Goal: Task Accomplishment & Management: Complete application form

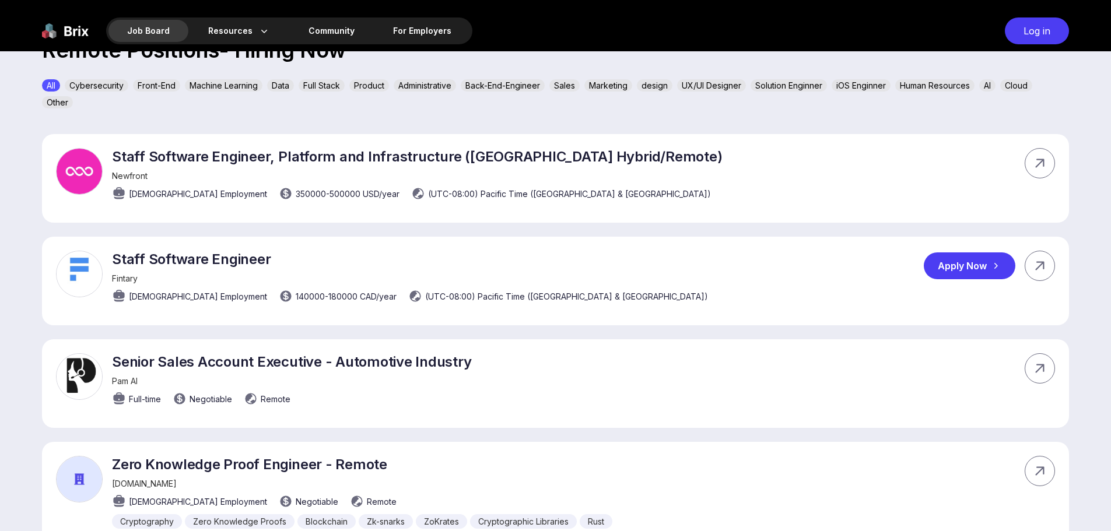
scroll to position [350, 0]
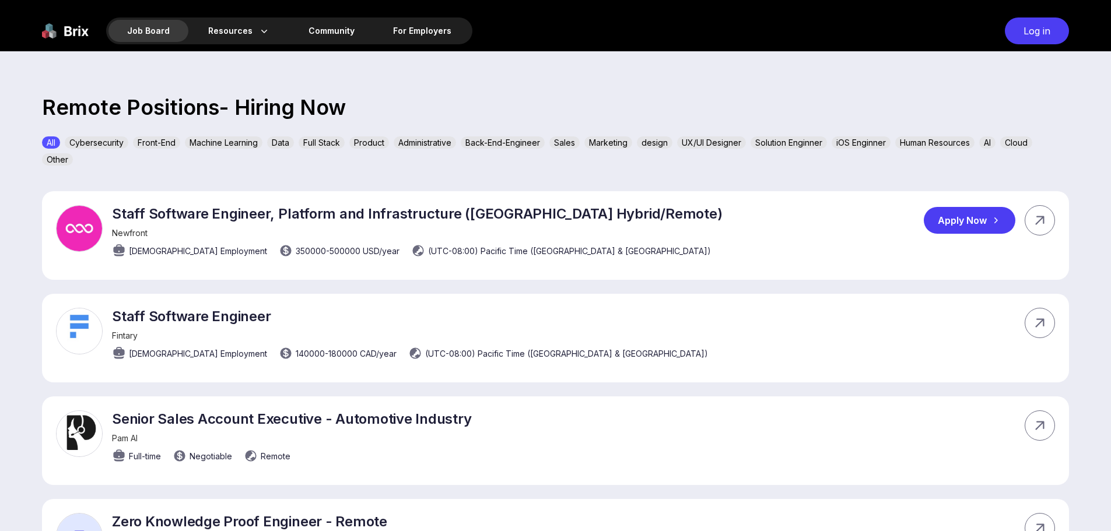
click at [1002, 218] on div "Apply Now" at bounding box center [970, 220] width 92 height 27
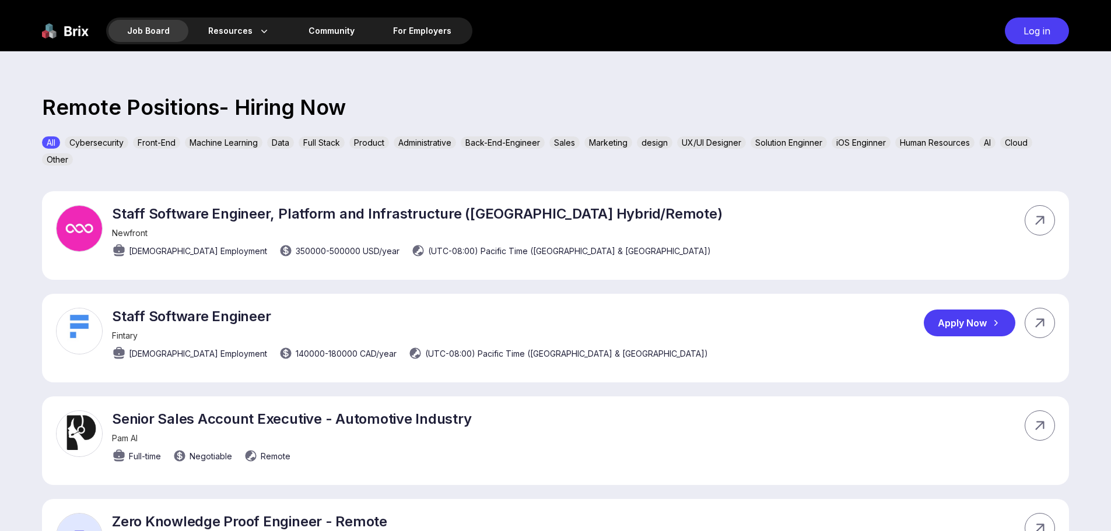
click at [980, 320] on div "Apply Now" at bounding box center [970, 323] width 92 height 27
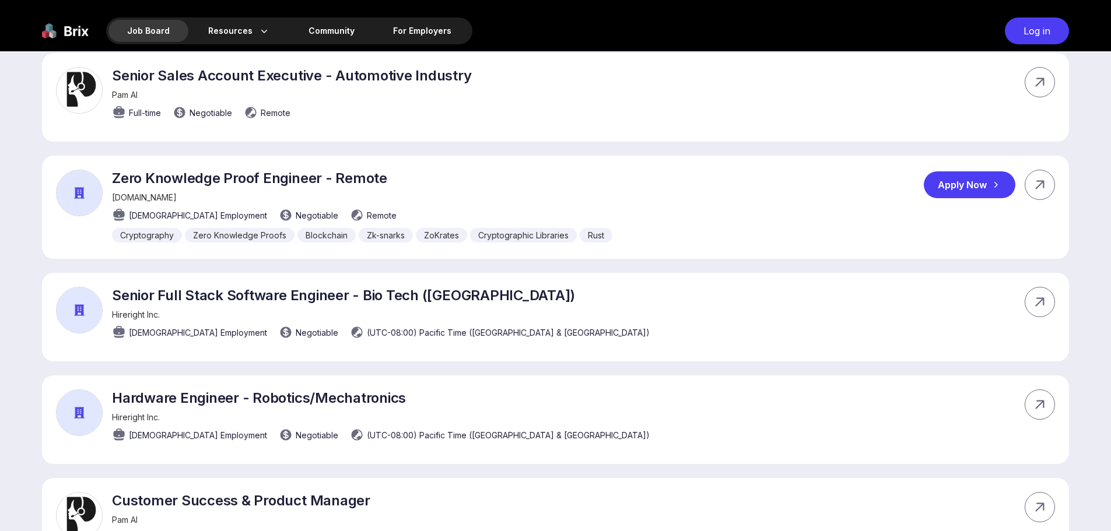
scroll to position [817, 0]
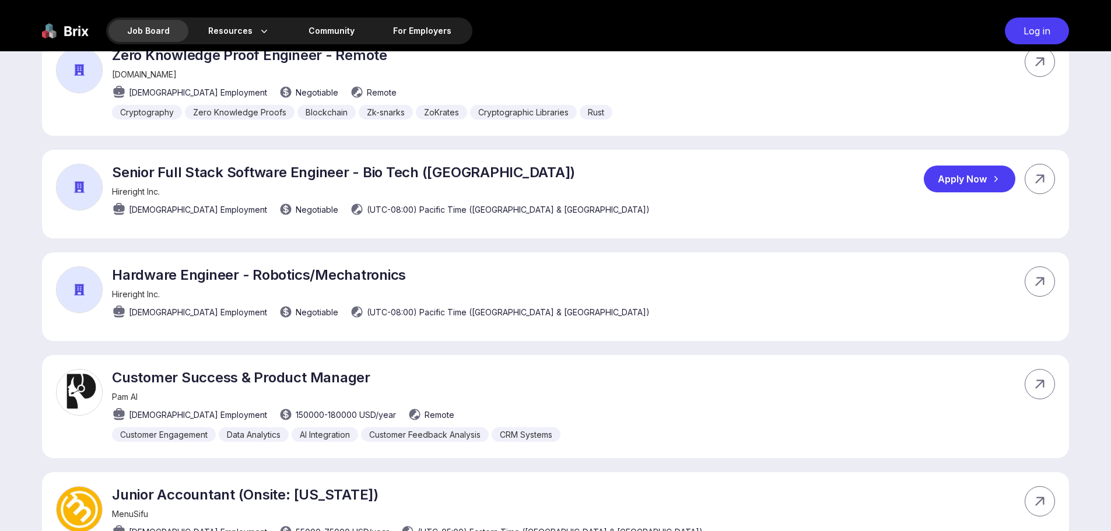
click at [973, 181] on div "Apply Now" at bounding box center [970, 179] width 92 height 27
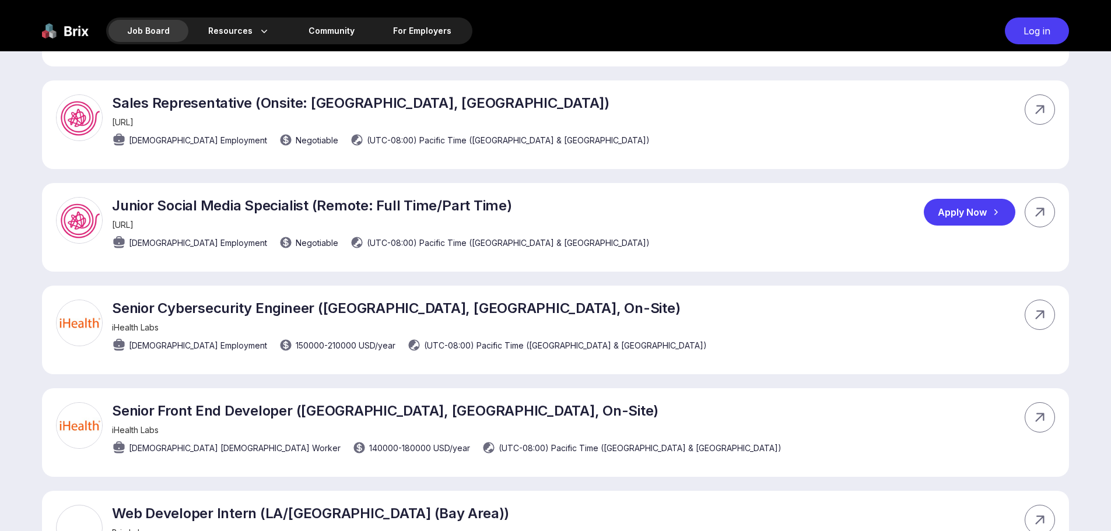
scroll to position [1692, 0]
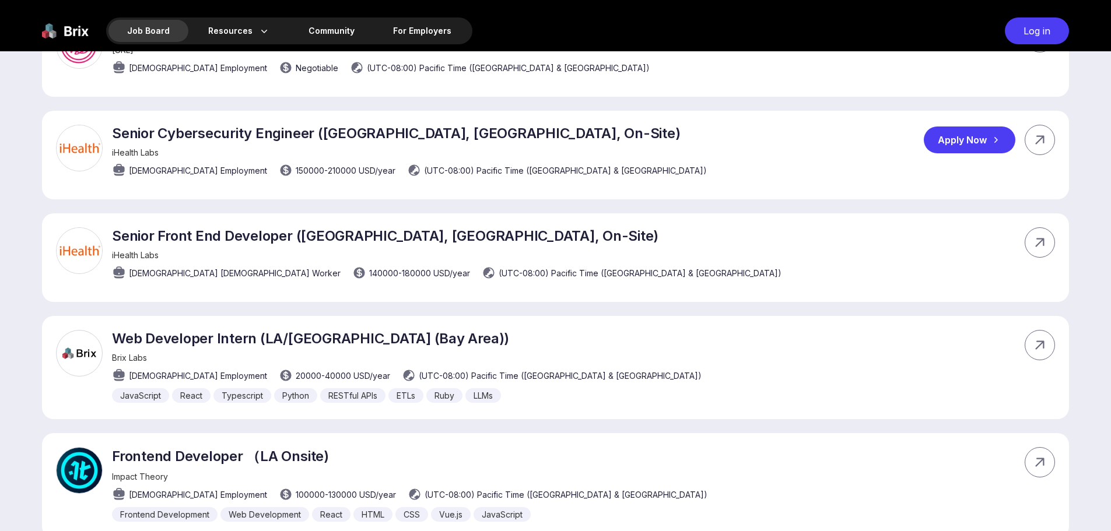
click at [946, 141] on div "Apply Now" at bounding box center [970, 140] width 92 height 27
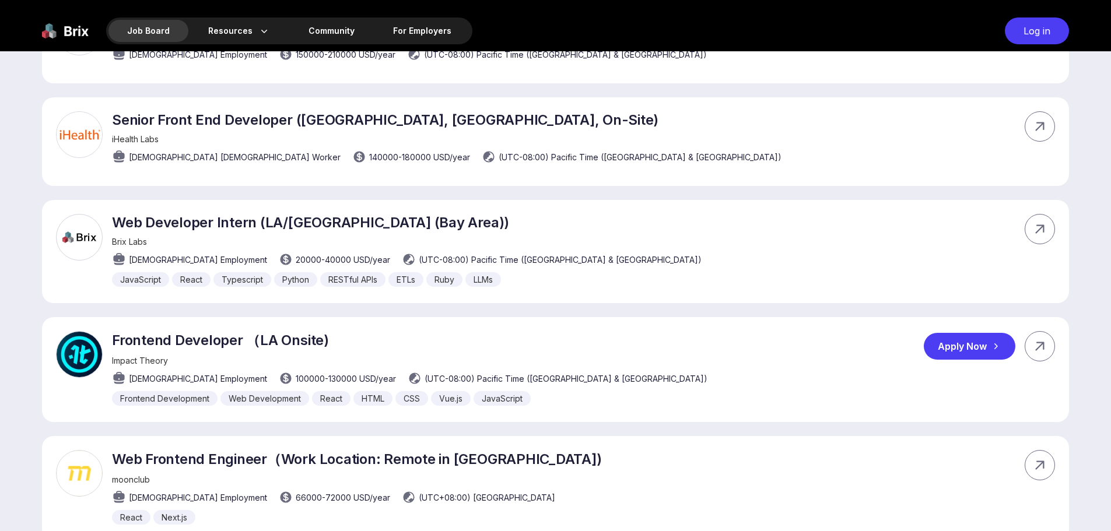
scroll to position [1867, 0]
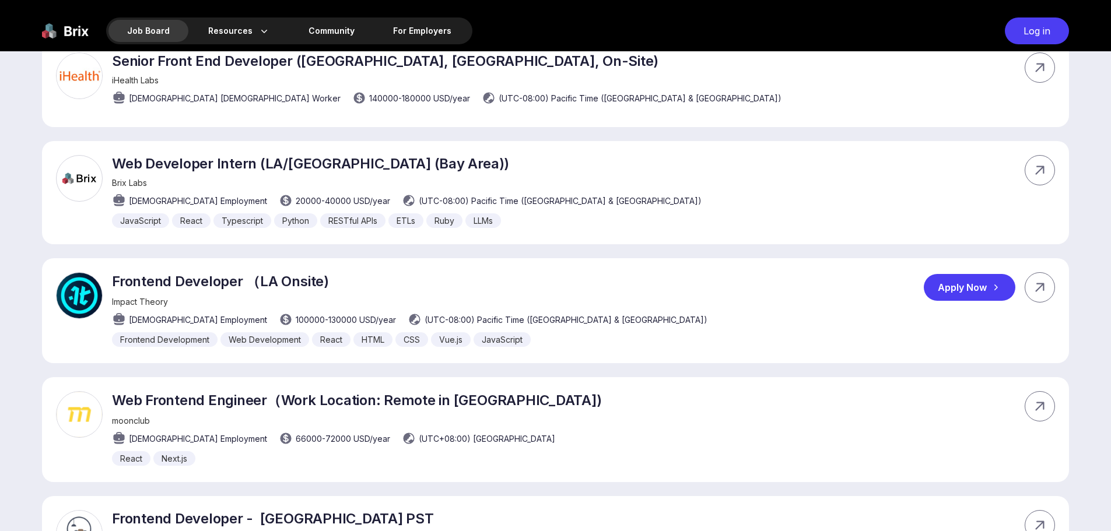
click at [971, 295] on div "Apply Now" at bounding box center [970, 287] width 92 height 27
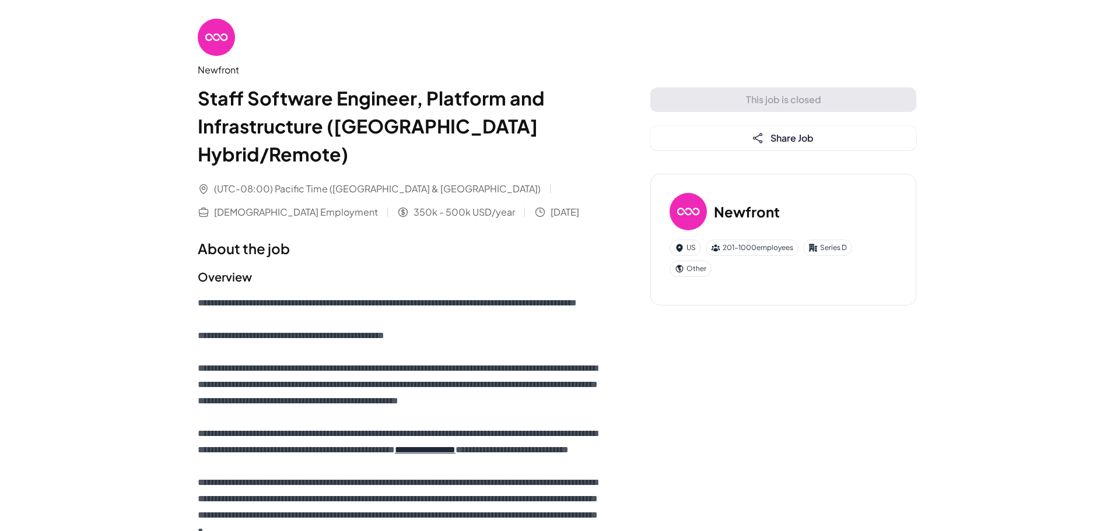
click at [216, 37] on img at bounding box center [216, 37] width 37 height 37
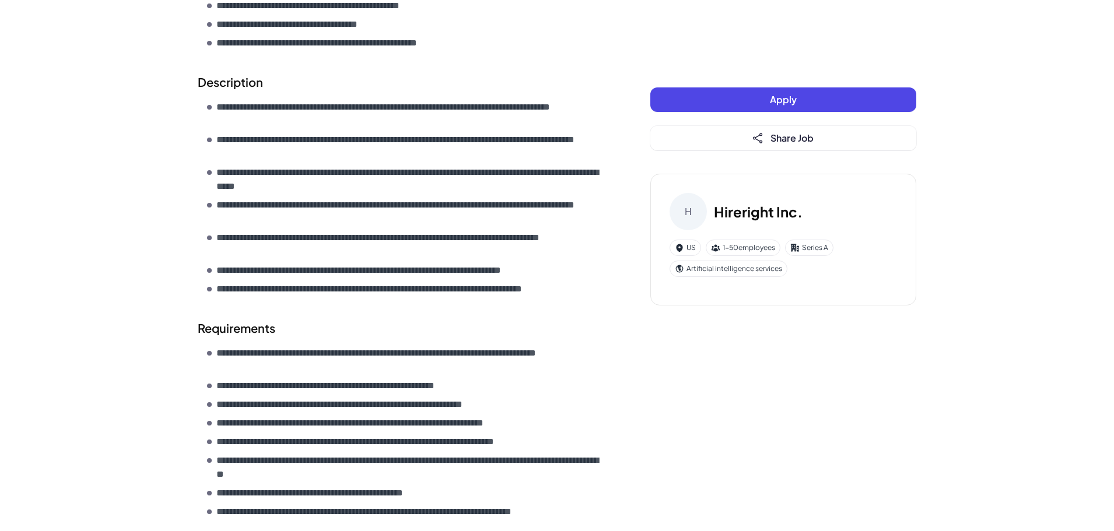
scroll to position [700, 0]
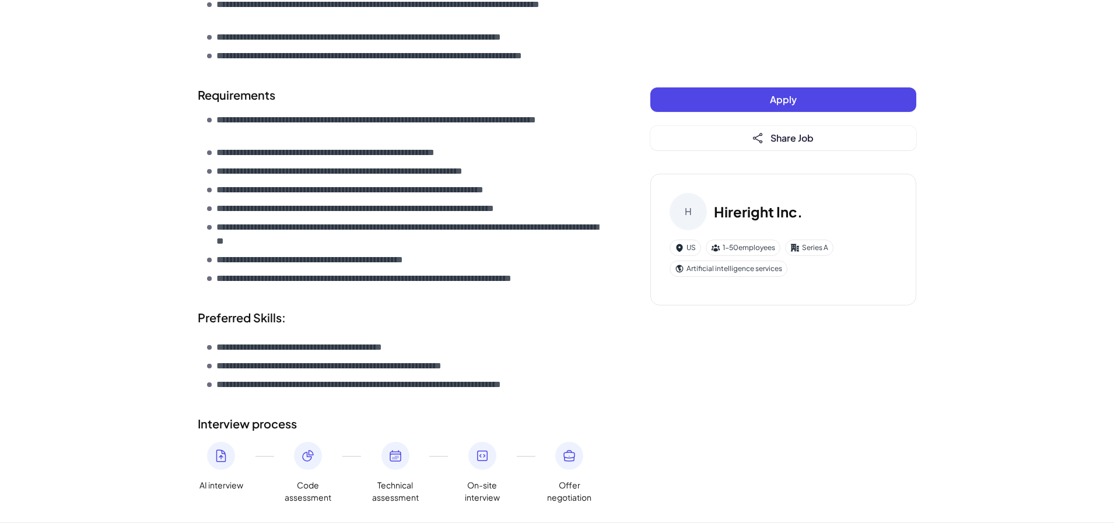
click at [743, 104] on button "Apply" at bounding box center [784, 100] width 266 height 25
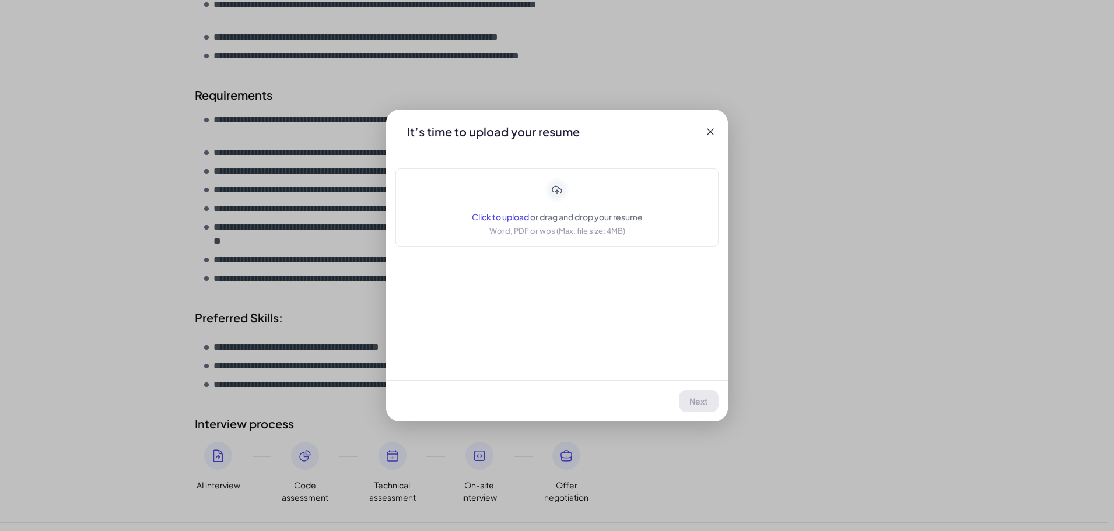
click at [504, 219] on span "Click to upload" at bounding box center [500, 217] width 57 height 11
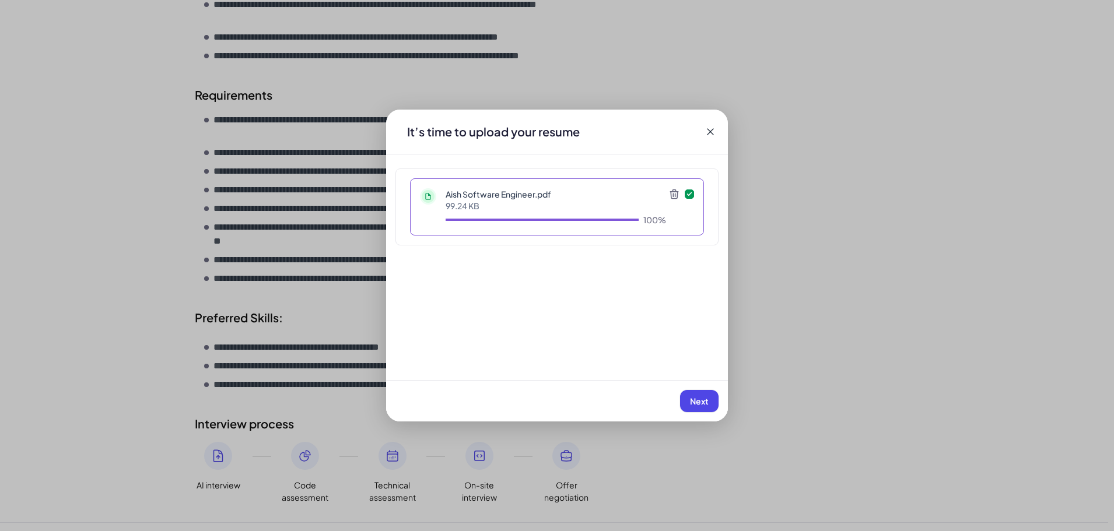
click at [704, 403] on span "Next" at bounding box center [699, 401] width 19 height 11
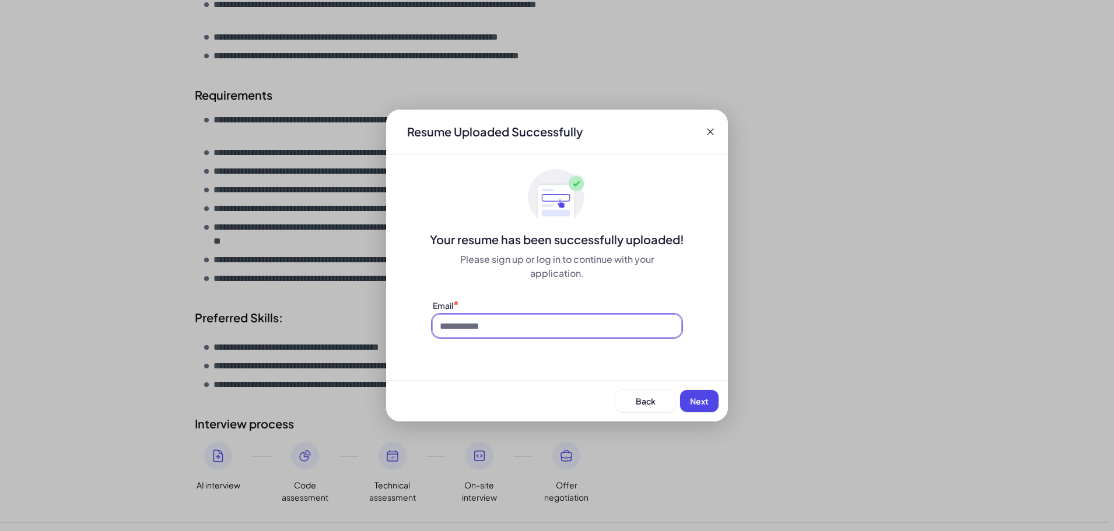
click at [469, 319] on input at bounding box center [557, 326] width 249 height 22
type input "**********"
click at [686, 402] on button "Next" at bounding box center [699, 401] width 39 height 22
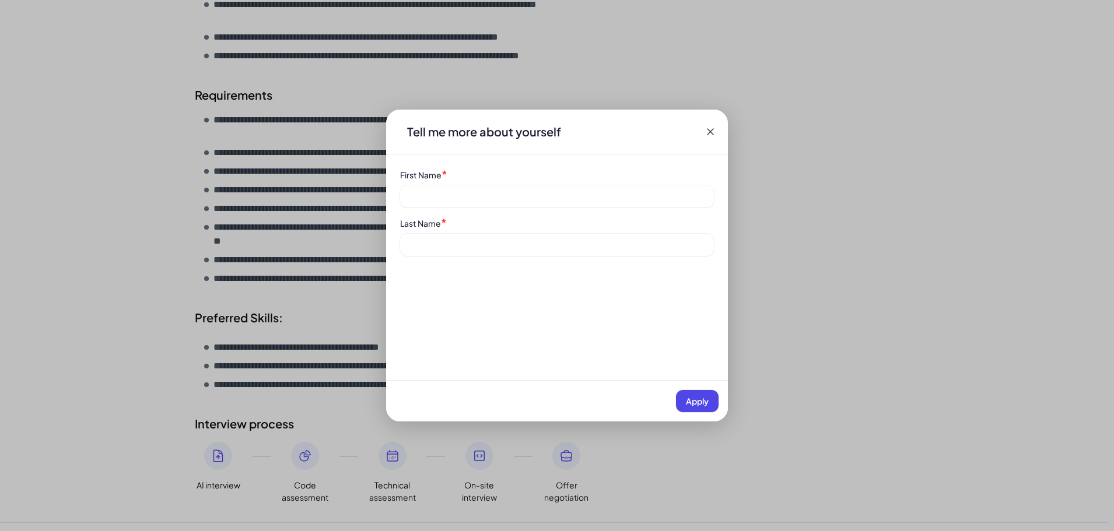
click at [491, 182] on div "First Name *" at bounding box center [557, 188] width 314 height 39
click at [498, 174] on div "First Name *" at bounding box center [557, 175] width 314 height 12
click at [445, 171] on span "*" at bounding box center [445, 173] width 6 height 13
click at [423, 184] on div "First Name *" at bounding box center [557, 188] width 314 height 39
drag, startPoint x: 443, startPoint y: 174, endPoint x: 462, endPoint y: 175, distance: 19.3
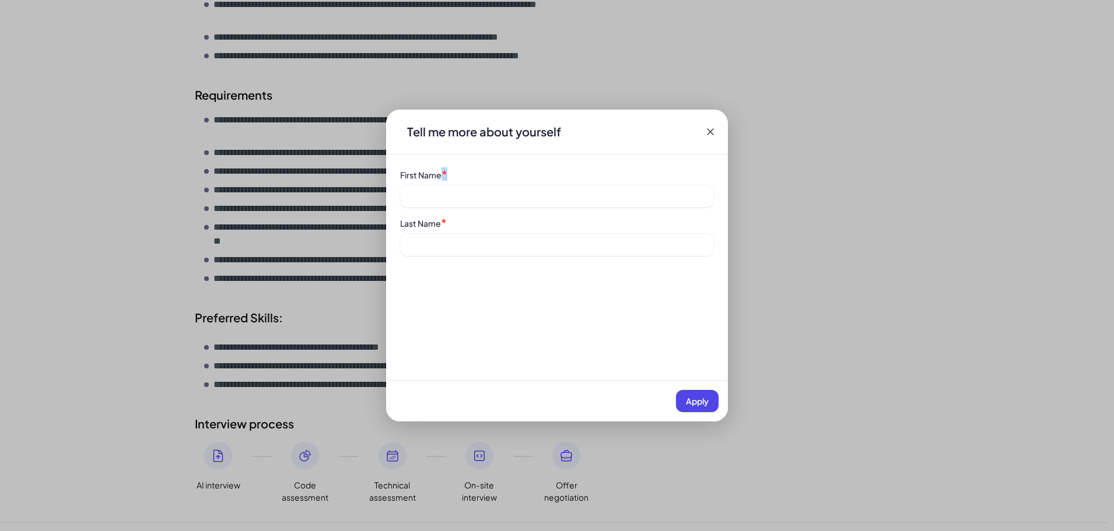
click at [456, 175] on div "First Name *" at bounding box center [557, 175] width 314 height 12
click at [462, 175] on div "First Name *" at bounding box center [557, 175] width 314 height 12
click at [466, 172] on div "First Name *" at bounding box center [557, 175] width 314 height 12
click at [473, 232] on div "Last Name *" at bounding box center [557, 236] width 314 height 39
click at [471, 230] on div "Last Name *" at bounding box center [557, 236] width 314 height 39
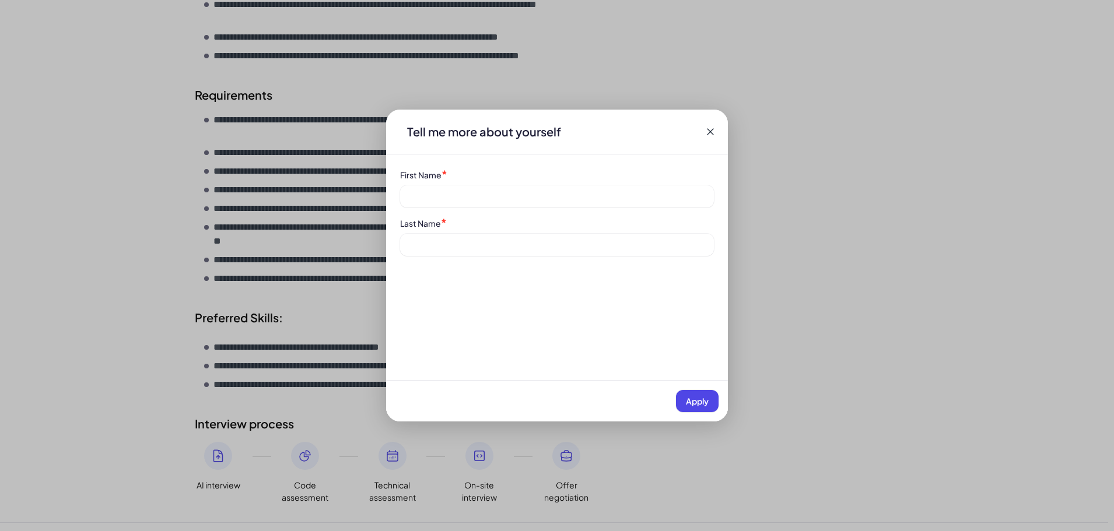
click at [402, 226] on label "Last Name" at bounding box center [420, 223] width 41 height 11
click at [418, 244] on input at bounding box center [557, 245] width 314 height 22
type input "******"
click at [421, 187] on input at bounding box center [557, 197] width 314 height 22
type input "*********"
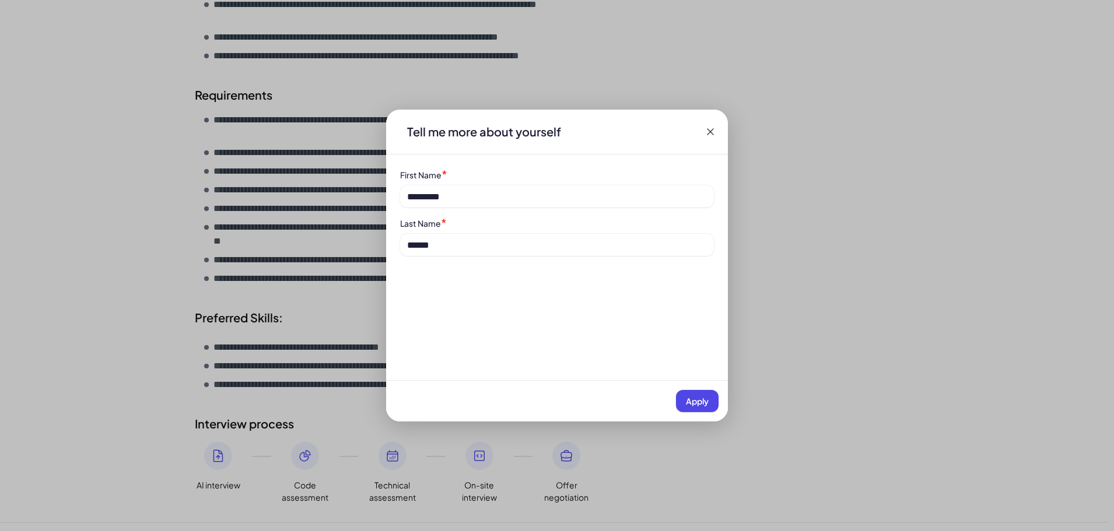
click at [686, 402] on span "Apply" at bounding box center [697, 401] width 23 height 11
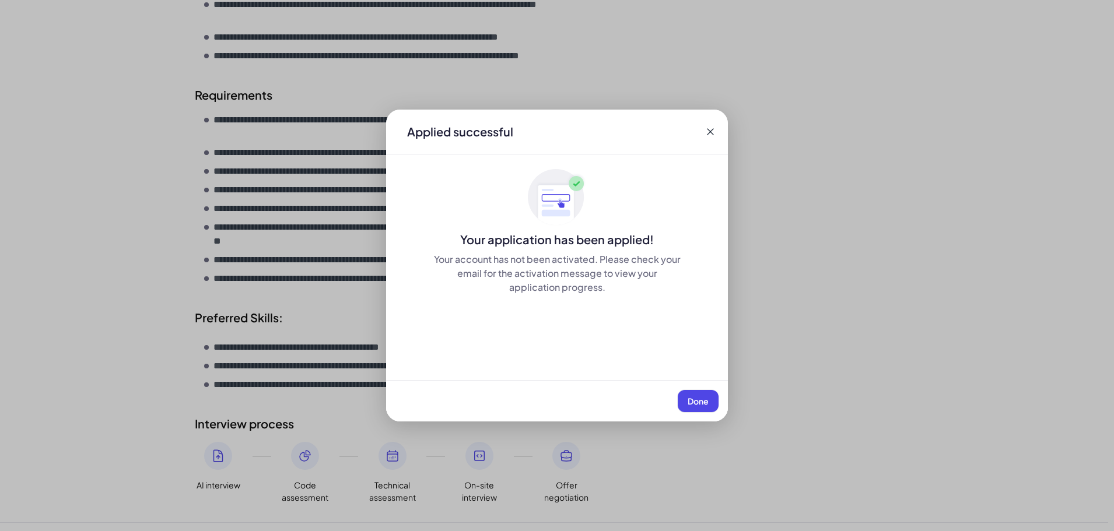
click at [706, 398] on span "Done" at bounding box center [698, 401] width 21 height 11
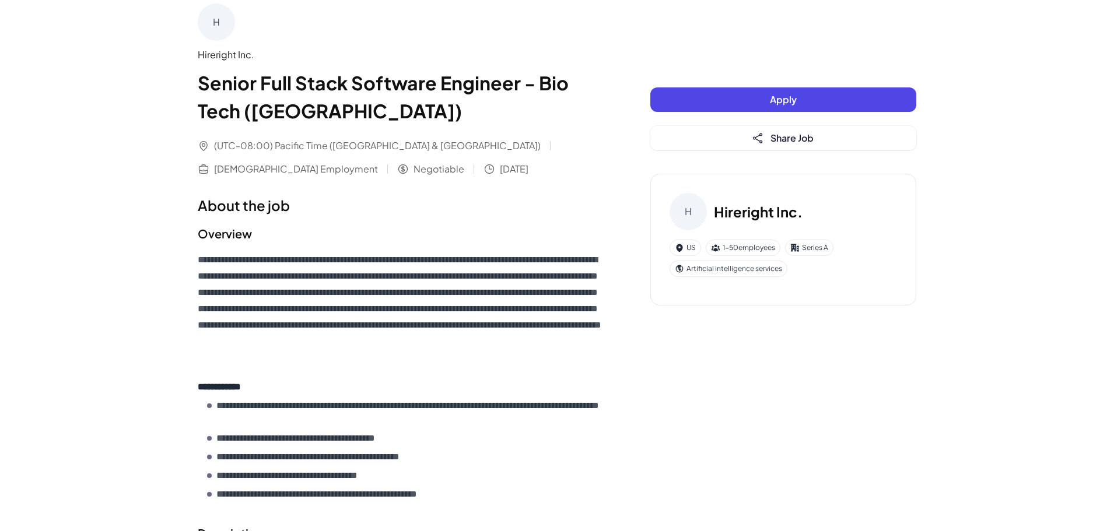
scroll to position [0, 0]
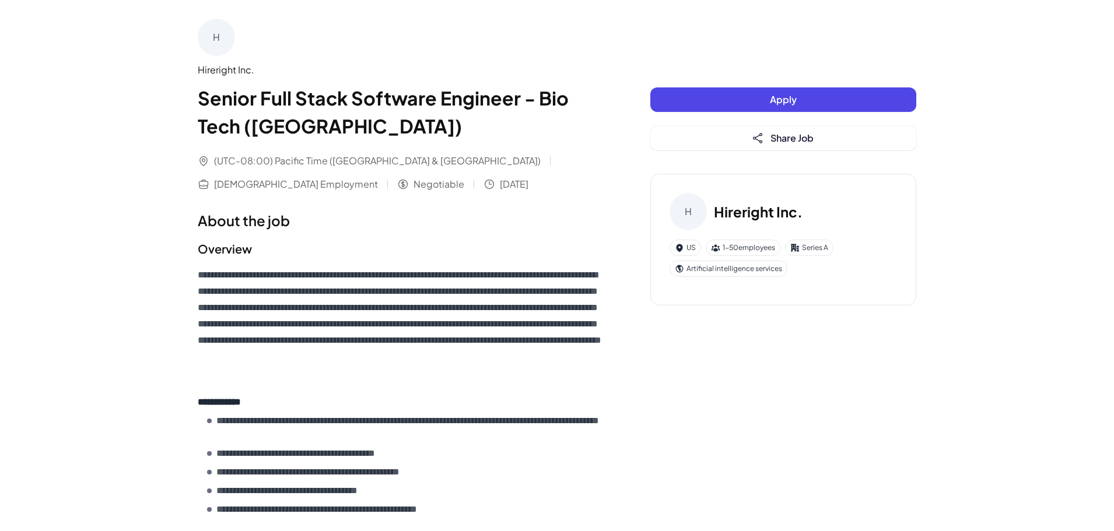
click at [240, 66] on div "Hireright Inc." at bounding box center [401, 70] width 406 height 14
click at [224, 61] on div "H Hireright Inc. Senior Full Stack Software Engineer - Bio Tech (San Francisco)" at bounding box center [401, 79] width 406 height 121
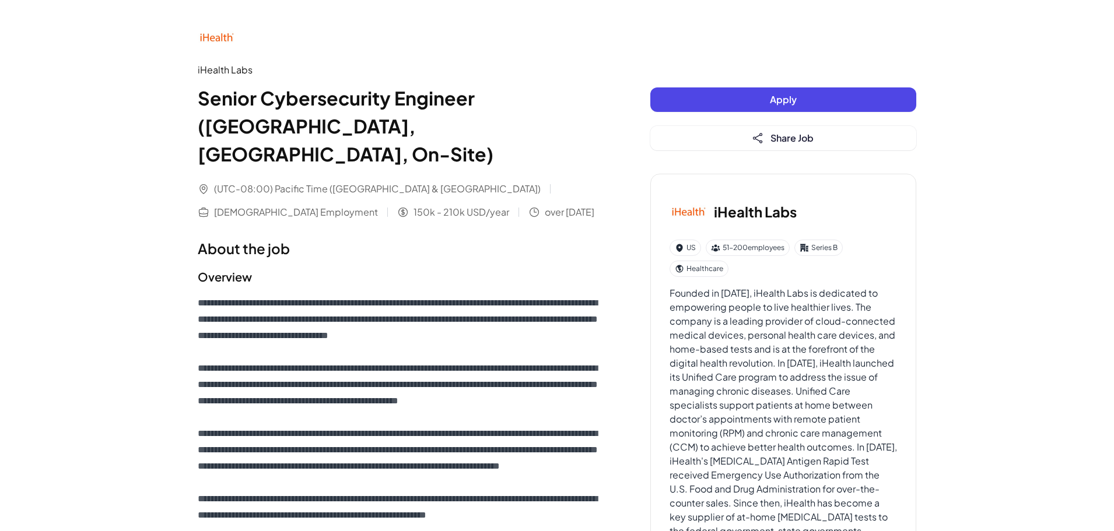
click at [212, 37] on img at bounding box center [216, 37] width 37 height 37
click at [755, 215] on h3 "iHealth Labs" at bounding box center [755, 211] width 83 height 21
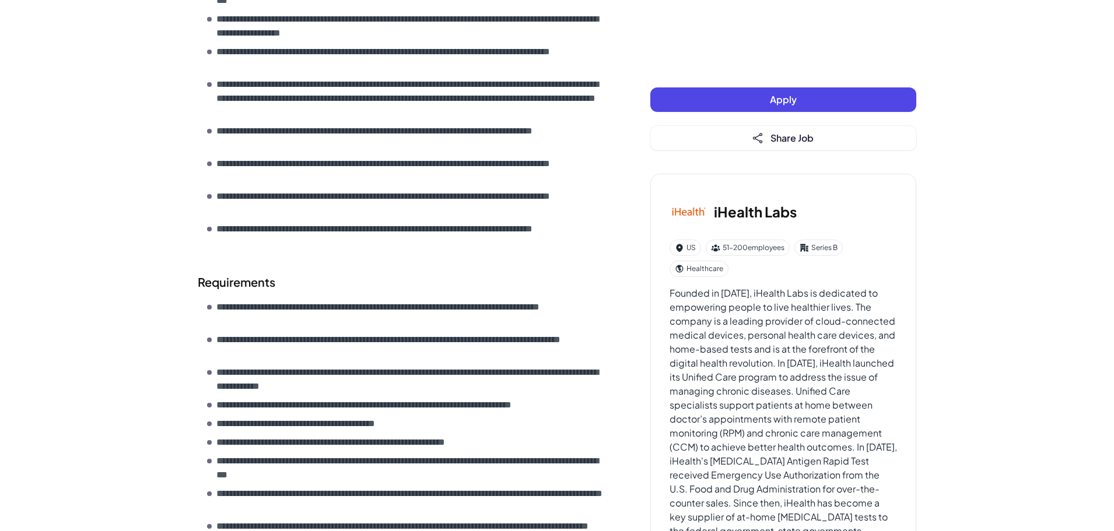
scroll to position [758, 0]
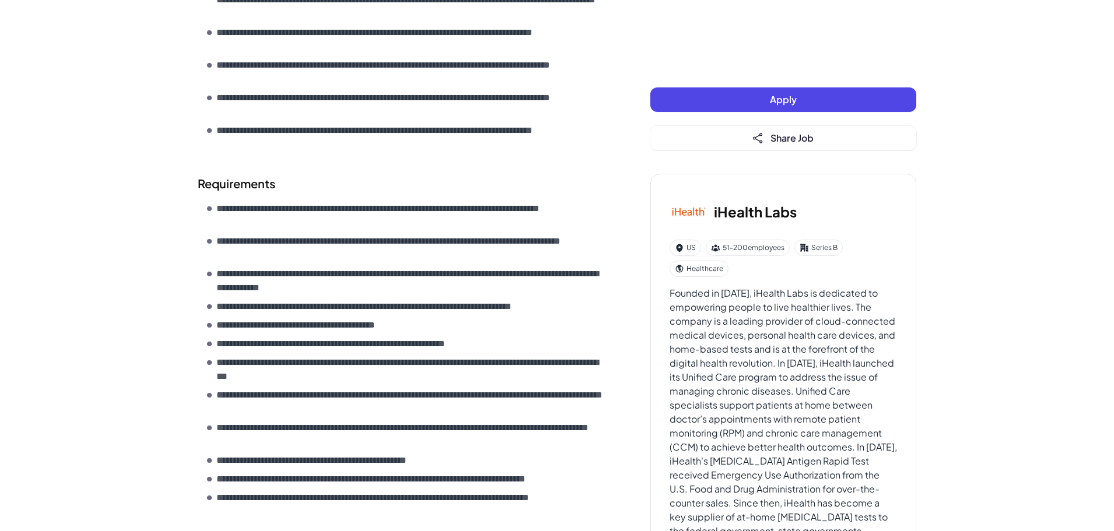
click at [829, 102] on button "Apply" at bounding box center [784, 100] width 266 height 25
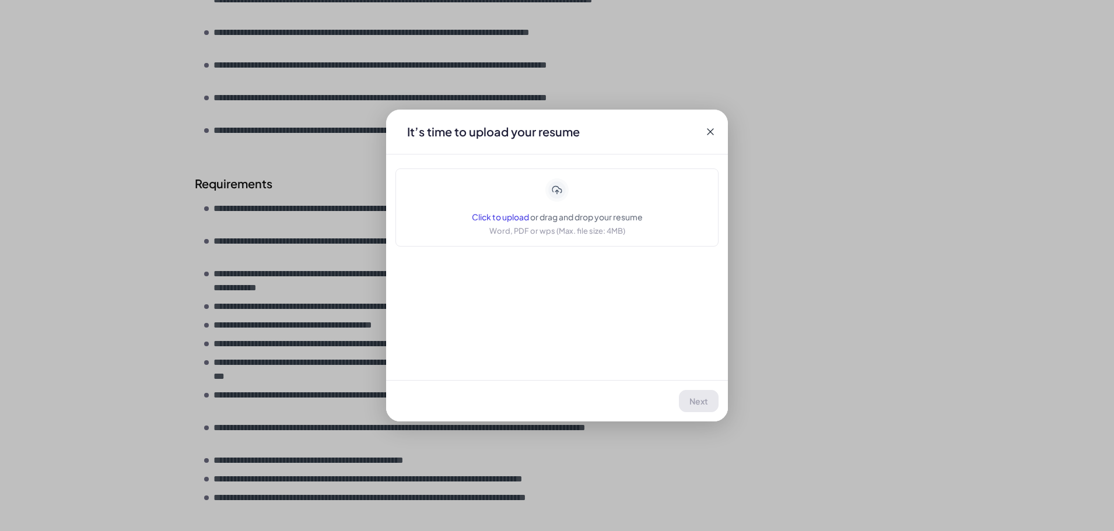
click at [715, 134] on icon at bounding box center [711, 132] width 12 height 12
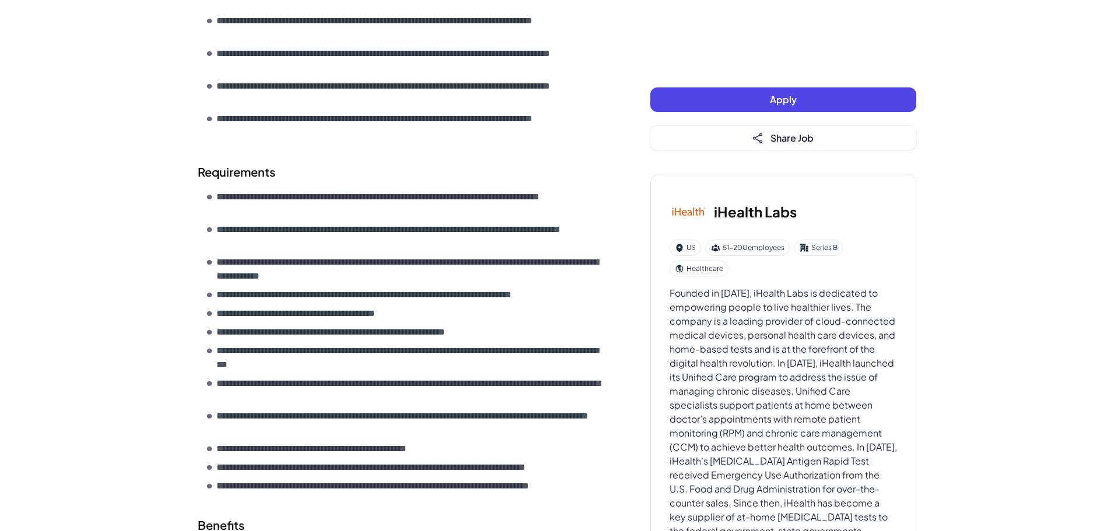
scroll to position [993, 0]
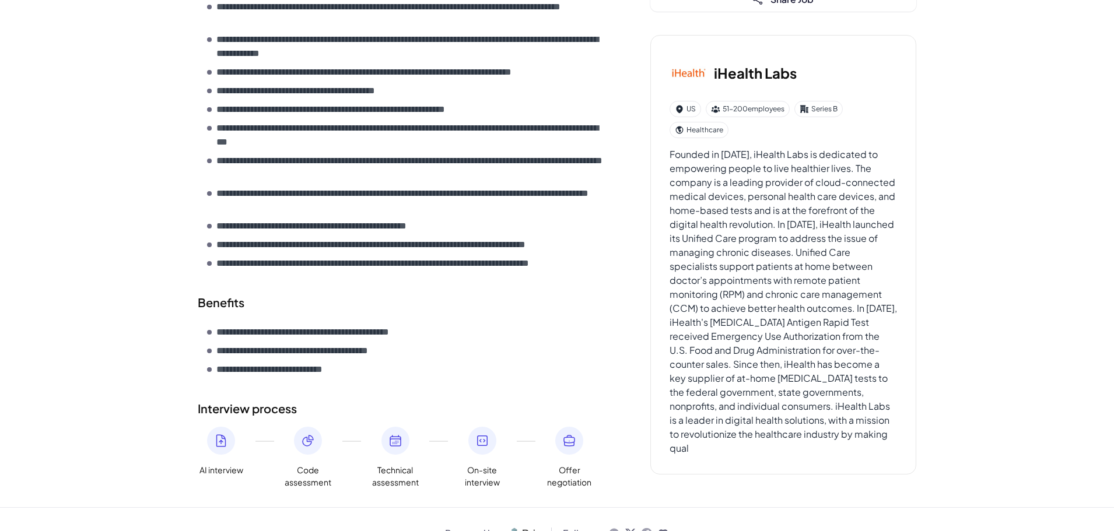
click at [775, 276] on div "Founded in 2010, iHealth Labs is dedicated to empowering people to live healthi…" at bounding box center [784, 302] width 228 height 308
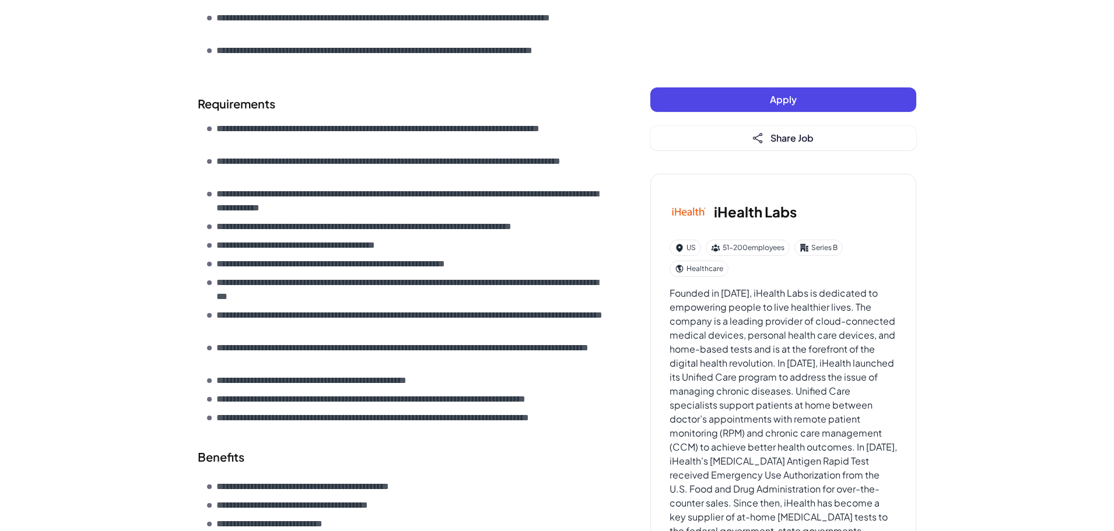
scroll to position [818, 0]
